Goal: Navigation & Orientation: Find specific page/section

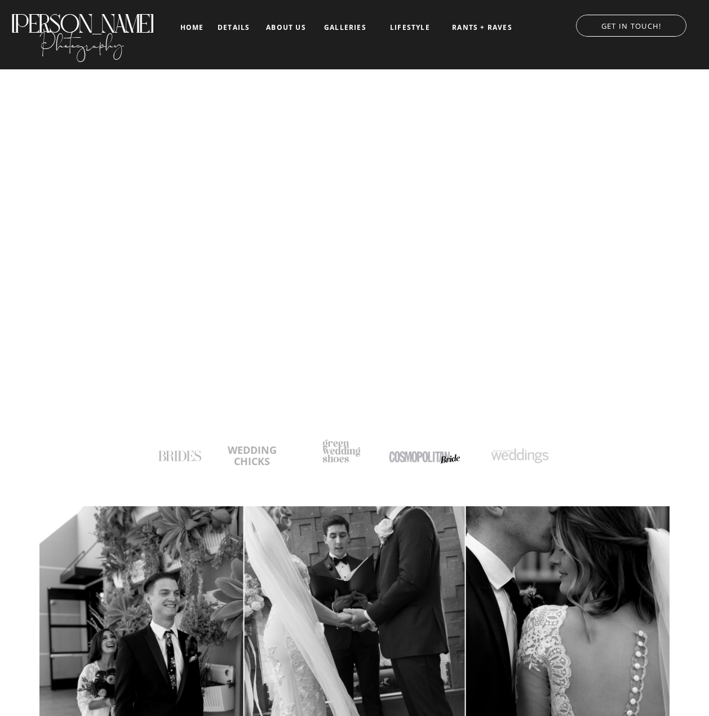
click at [329, 30] on nav "galleries" at bounding box center [345, 28] width 47 height 8
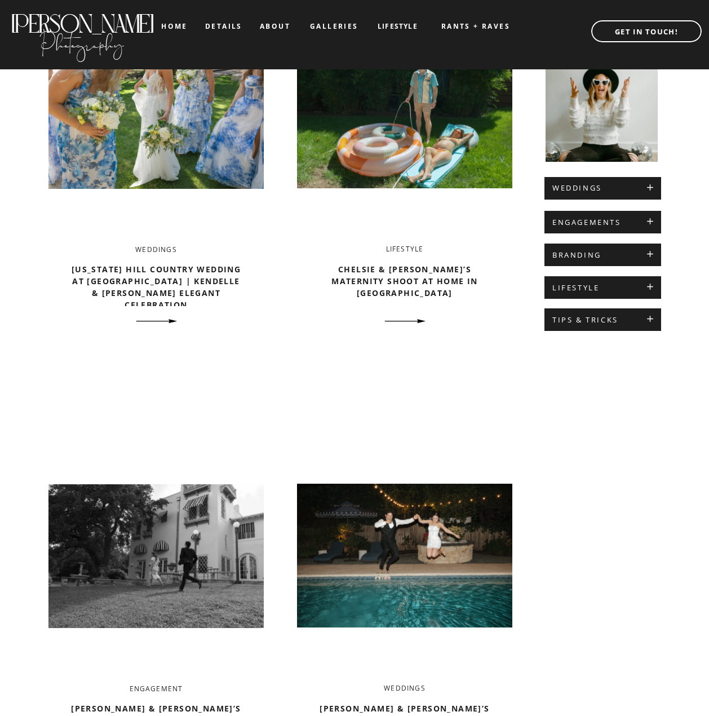
scroll to position [507, 0]
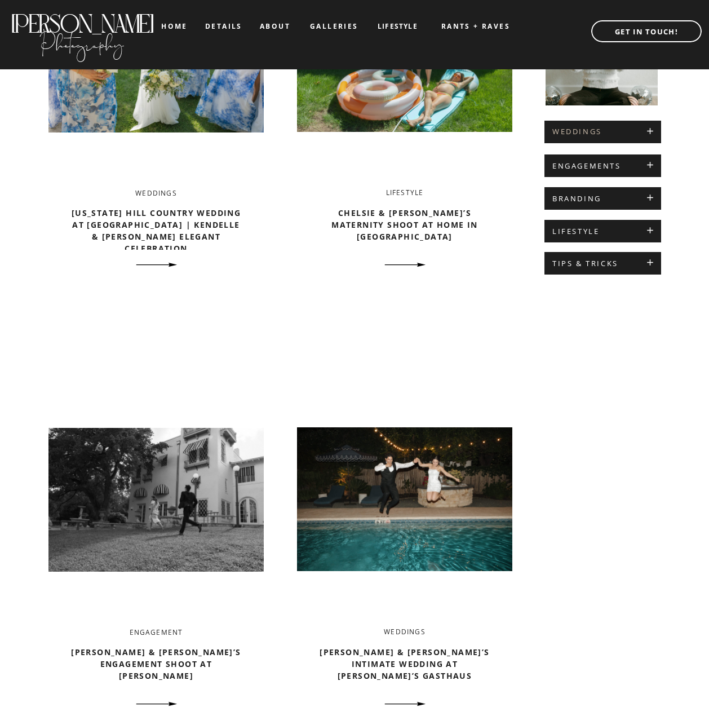
click at [592, 129] on h2 "WEDDINGS" at bounding box center [602, 131] width 101 height 9
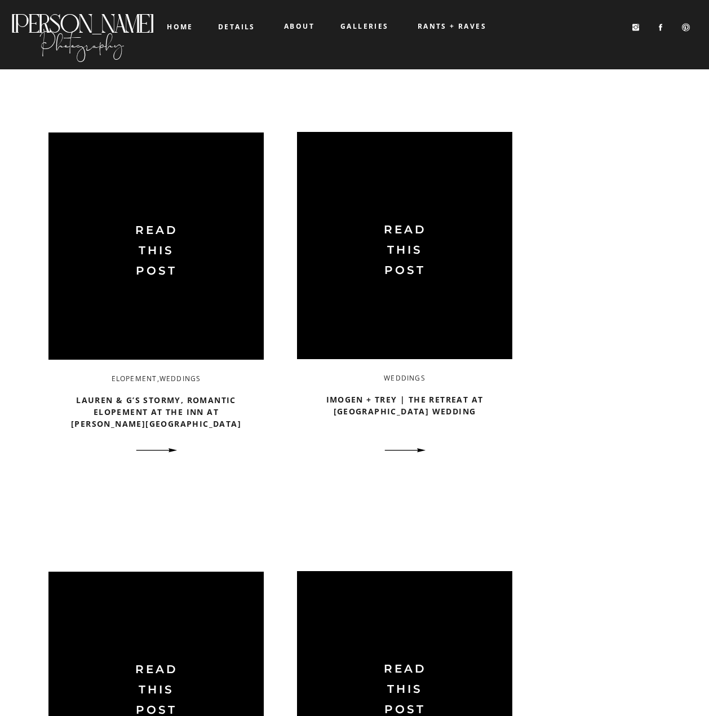
scroll to position [902, 0]
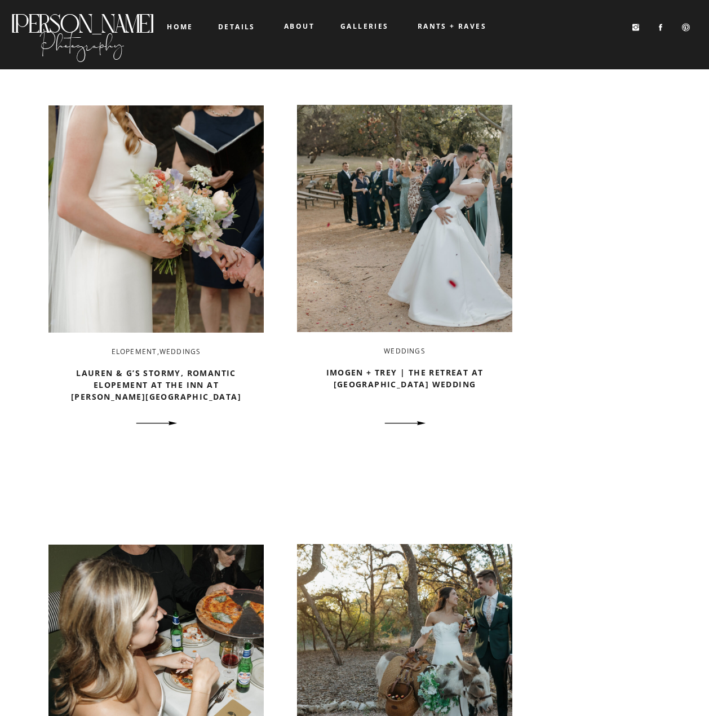
click at [247, 28] on b "details" at bounding box center [236, 27] width 37 height 10
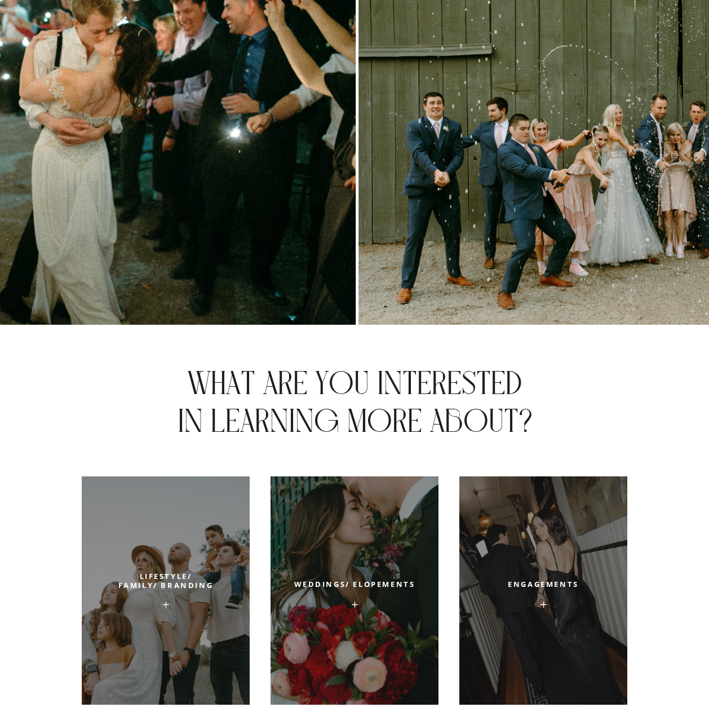
scroll to position [4171, 0]
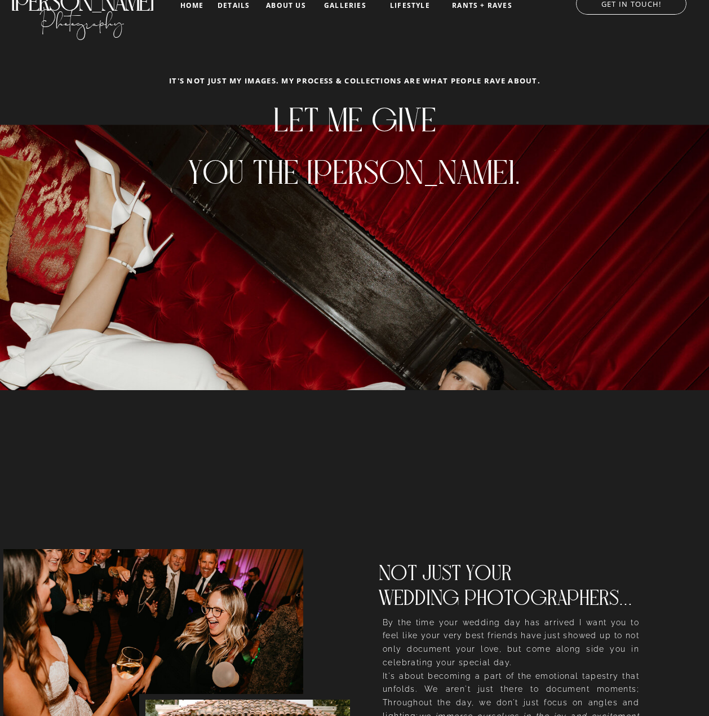
scroll to position [0, 0]
